Goal: Find contact information: Find contact information

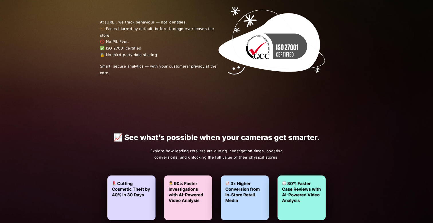
scroll to position [600, 0]
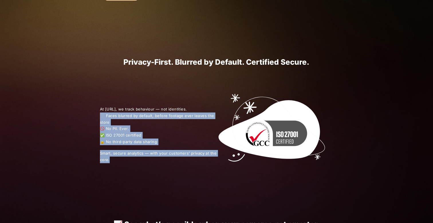
drag, startPoint x: 100, startPoint y: 118, endPoint x: 161, endPoint y: 169, distance: 79.4
click at [161, 169] on div "At [URL], we track behaviour — not identities. 🫥 Faces blurred by default, befo…" at bounding box center [216, 134] width 258 height 136
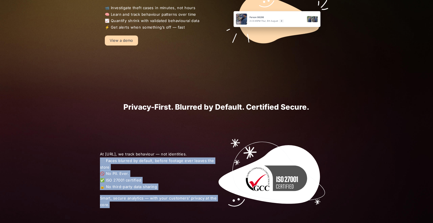
scroll to position [555, 0]
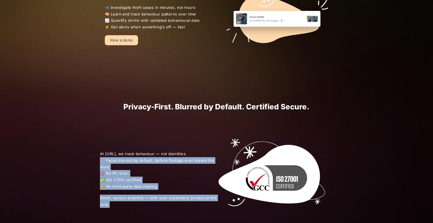
click at [179, 157] on span "At [URL], we track behaviour — not identities. 🫥 Faces blurred by default, befo…" at bounding box center [158, 170] width 117 height 39
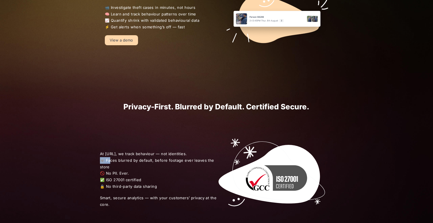
drag, startPoint x: 100, startPoint y: 161, endPoint x: 107, endPoint y: 161, distance: 6.9
click at [107, 161] on span "At [URL], we track behaviour — not identities. 🫥 Faces blurred by default, befo…" at bounding box center [158, 170] width 117 height 39
drag, startPoint x: 101, startPoint y: 172, endPoint x: 157, endPoint y: 188, distance: 58.6
click at [157, 188] on span "At [URL], we track behaviour — not identities. 🫥 Faces blurred by default, befo…" at bounding box center [158, 170] width 117 height 39
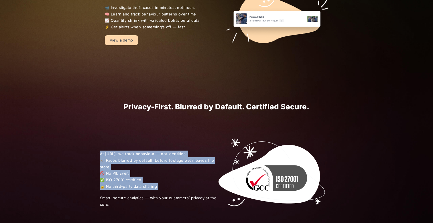
drag, startPoint x: 157, startPoint y: 188, endPoint x: 96, endPoint y: 159, distance: 67.6
click at [96, 159] on div "At [URL], we track behaviour — not identities. 🫥 Faces blurred by default, befo…" at bounding box center [216, 179] width 258 height 136
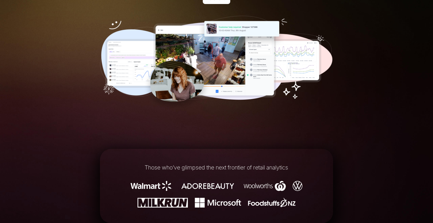
scroll to position [0, 0]
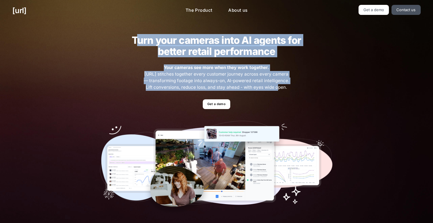
drag, startPoint x: 136, startPoint y: 39, endPoint x: 268, endPoint y: 88, distance: 141.4
click at [268, 88] on div "Turn your cameras into AI agents for better retail performance Your cameras see…" at bounding box center [216, 125] width 258 height 208
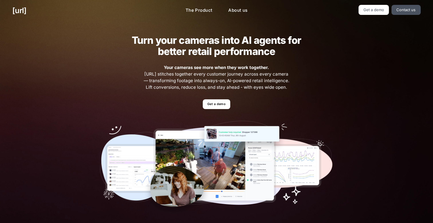
click at [281, 90] on div "Turn your cameras into AI agents for better retail performance Your cameras see…" at bounding box center [216, 125] width 258 height 208
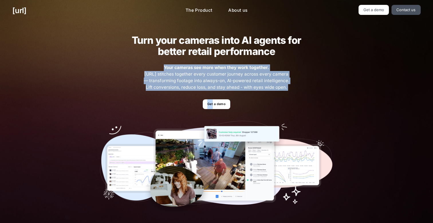
drag, startPoint x: 281, startPoint y: 90, endPoint x: 148, endPoint y: 59, distance: 137.3
click at [147, 59] on div "Turn your cameras into AI agents for better retail performance Your cameras see…" at bounding box center [216, 125] width 258 height 208
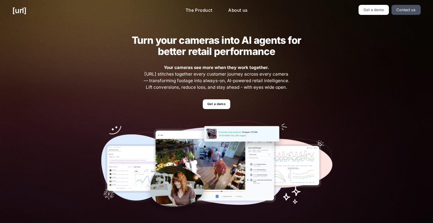
click at [138, 47] on h2 "Turn your cameras into AI agents for better retail performance" at bounding box center [216, 46] width 187 height 22
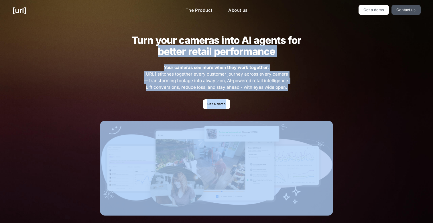
drag, startPoint x: 138, startPoint y: 47, endPoint x: 262, endPoint y: 112, distance: 139.5
click at [262, 112] on div "Turn your cameras into AI agents for better retail performance Your cameras see…" at bounding box center [216, 125] width 258 height 208
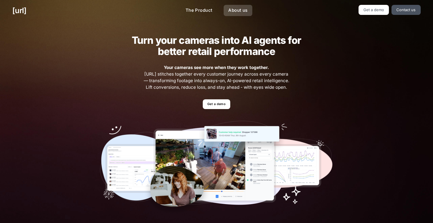
click at [237, 15] on link "About us" at bounding box center [237, 10] width 28 height 11
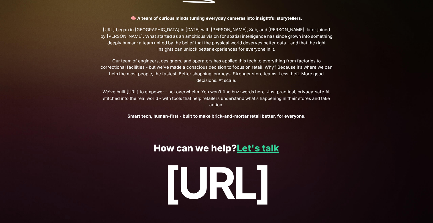
scroll to position [196, 0]
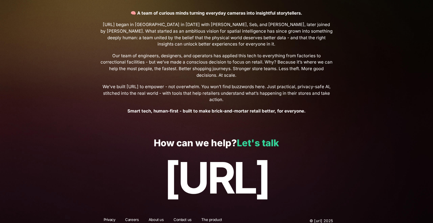
click at [262, 140] on link "Let's talk" at bounding box center [258, 142] width 42 height 11
